Goal: Task Accomplishment & Management: Complete application form

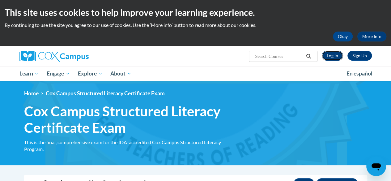
click at [335, 58] on link "Log In" at bounding box center [332, 56] width 21 height 10
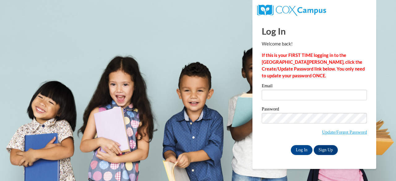
click at [312, 89] on label "Email" at bounding box center [314, 87] width 105 height 6
click at [312, 90] on input "Email" at bounding box center [314, 95] width 105 height 11
click at [277, 98] on input "db" at bounding box center [314, 95] width 105 height 11
type input "dbstell@sunprairieschools.org"
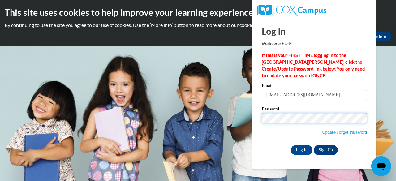
click at [291, 145] on input "Log In" at bounding box center [302, 150] width 22 height 10
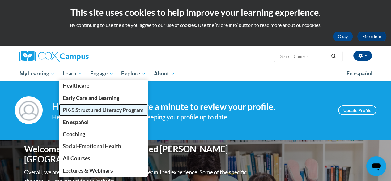
click at [82, 112] on span "PK-5 Structured Literacy Program" at bounding box center [103, 110] width 81 height 6
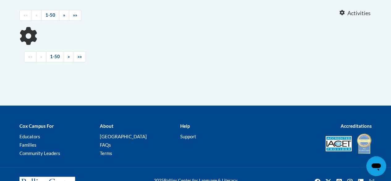
scroll to position [260, 0]
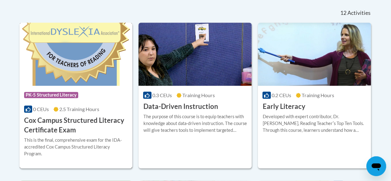
click at [59, 107] on div "0 CEUs 2.5 Training Hours" at bounding box center [76, 109] width 104 height 7
